Goal: Check status: Check status

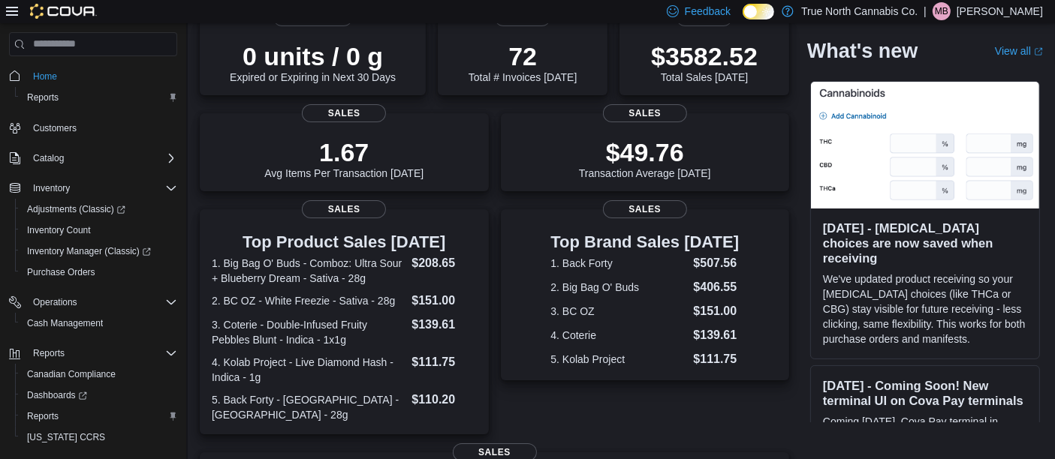
scroll to position [125, 0]
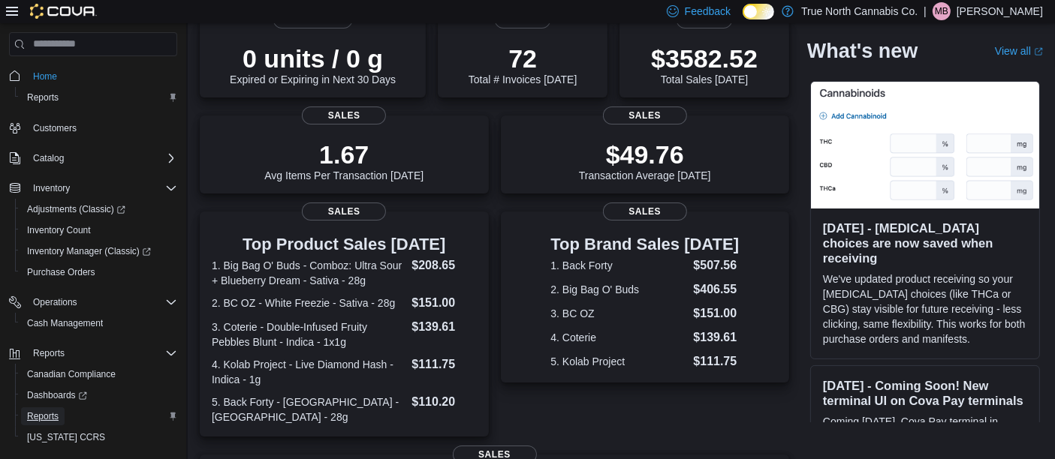
click at [43, 415] on span "Reports" at bounding box center [43, 417] width 32 height 12
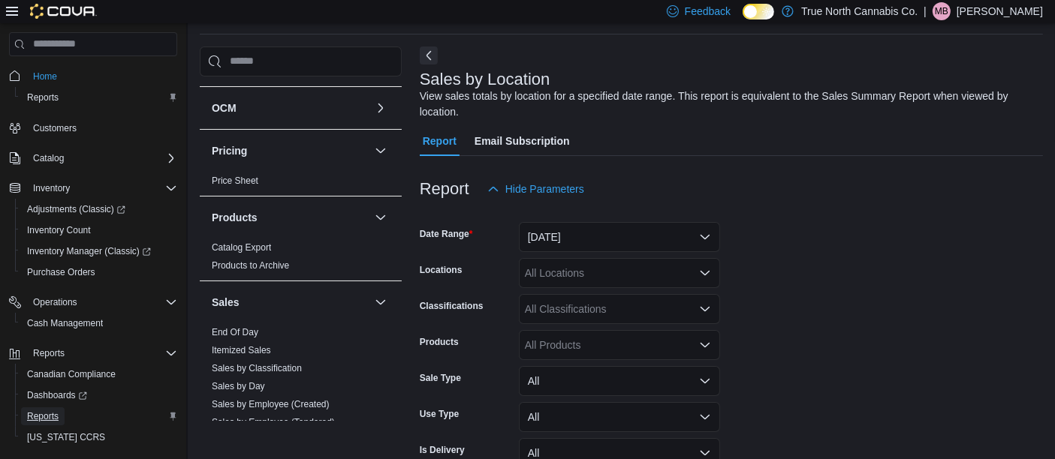
scroll to position [639, 0]
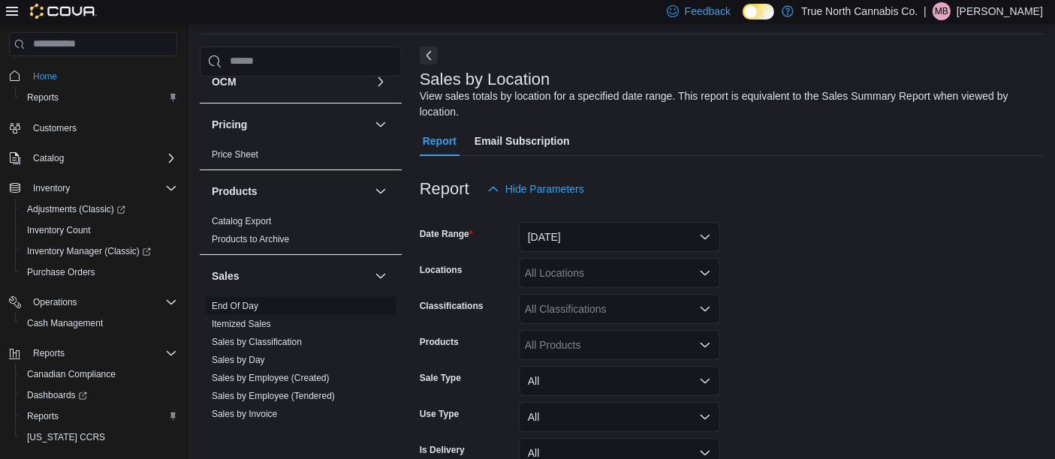
click at [236, 301] on link "End Of Day" at bounding box center [235, 306] width 47 height 11
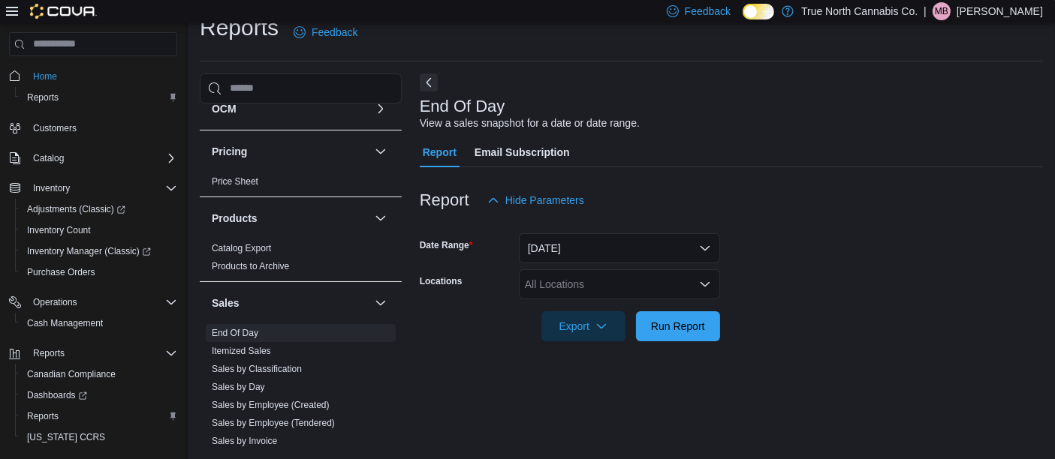
click at [560, 287] on div "All Locations" at bounding box center [619, 284] width 201 height 30
type input "***"
click at [586, 257] on span "New Liskeard" at bounding box center [583, 257] width 64 height 15
click at [749, 260] on form "Date Range [DATE] Locations New Liskeard Export Run Report" at bounding box center [731, 278] width 623 height 126
click at [679, 325] on span "Run Report" at bounding box center [678, 325] width 54 height 15
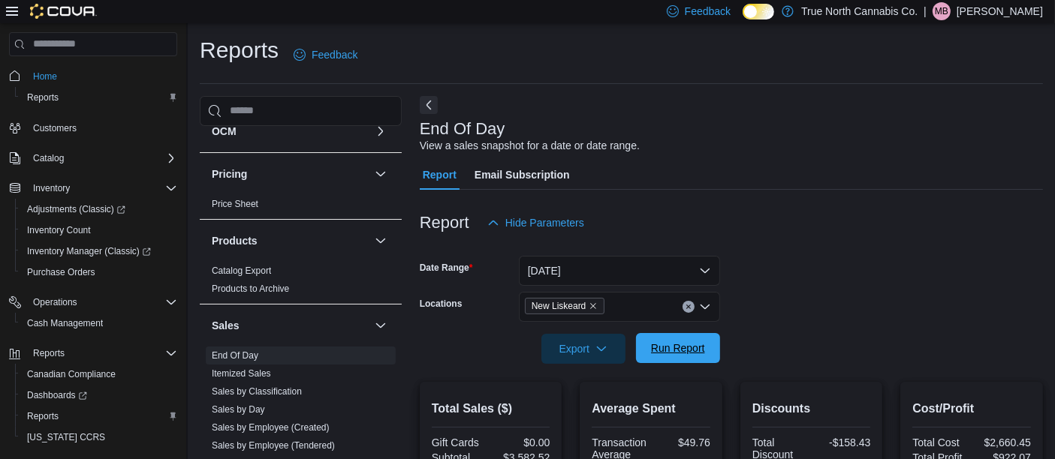
click at [682, 350] on span "Run Report" at bounding box center [678, 348] width 54 height 15
